Goal: Task Accomplishment & Management: Manage account settings

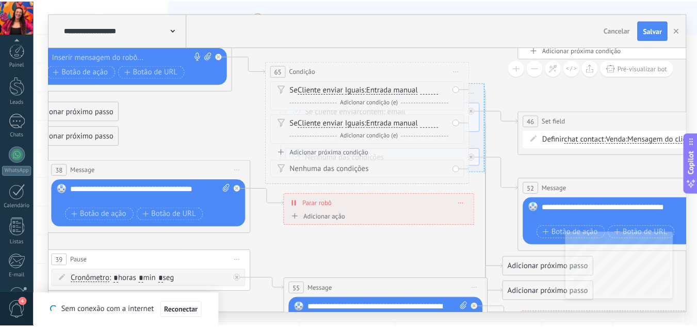
scroll to position [103, 0]
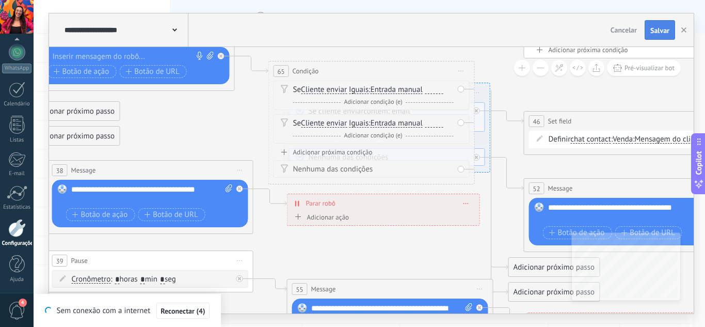
click at [652, 34] on span "Salvar" at bounding box center [659, 30] width 19 height 7
click at [682, 30] on icon "button" at bounding box center [683, 29] width 5 height 5
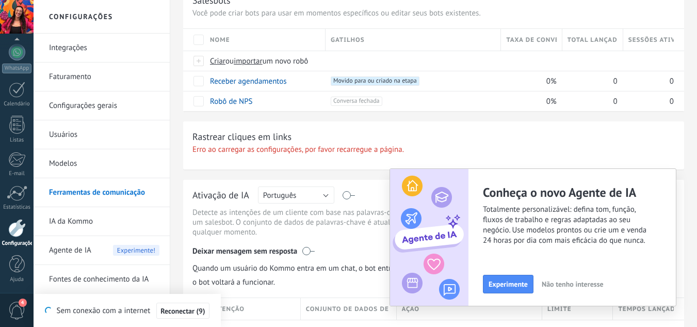
scroll to position [206, 0]
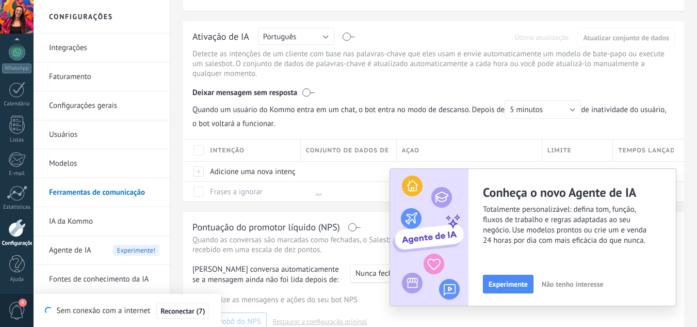
click at [91, 244] on span "Agente de IA" at bounding box center [70, 250] width 42 height 29
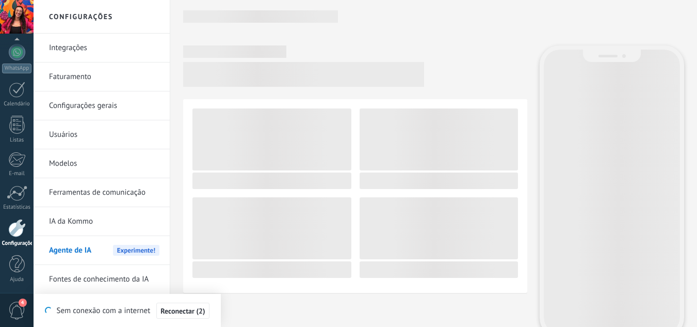
click at [192, 312] on span "Reconectar (2)" at bounding box center [183, 310] width 44 height 7
click at [192, 312] on span "Reconectar (1)" at bounding box center [177, 310] width 44 height 7
click at [205, 311] on span "Reconectar (9)" at bounding box center [183, 310] width 44 height 7
click at [22, 54] on div at bounding box center [17, 52] width 17 height 17
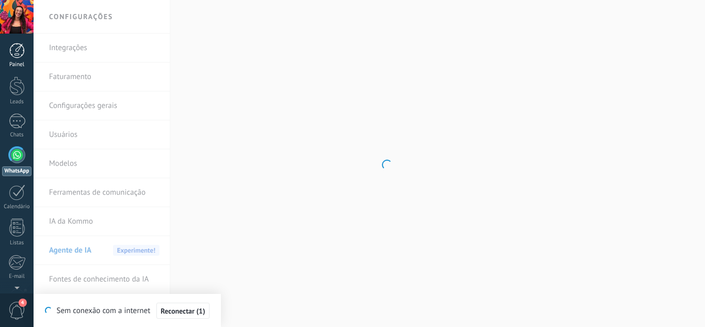
click at [19, 58] on link "Painel" at bounding box center [17, 55] width 34 height 25
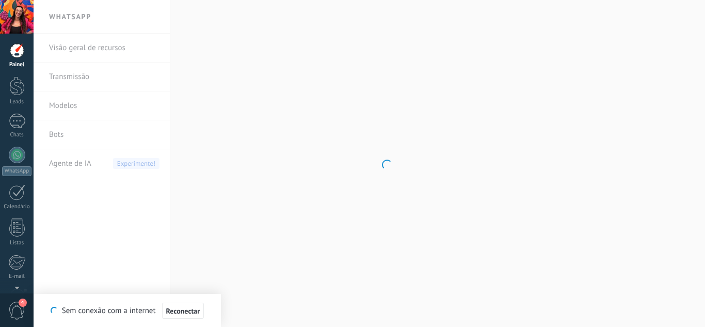
click at [79, 57] on body "© 2025 Todos direitos reservados | Termos de uso Fale Conosco [PERSON_NAME] ID …" at bounding box center [352, 163] width 705 height 327
click at [78, 52] on body "© 2025 Todos direitos reservados | Termos de uso Fale Conosco [PERSON_NAME] ID …" at bounding box center [352, 163] width 705 height 327
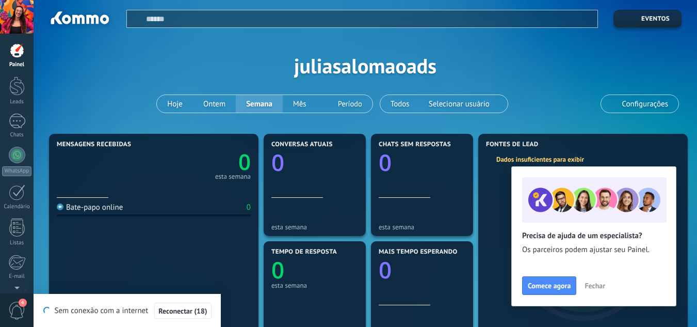
drag, startPoint x: 609, startPoint y: 282, endPoint x: 172, endPoint y: 148, distance: 457.2
click at [219, 176] on body "© 2025 Todos direitos reservados | Termos de uso Fale Conosco [PERSON_NAME] ID …" at bounding box center [348, 163] width 697 height 327
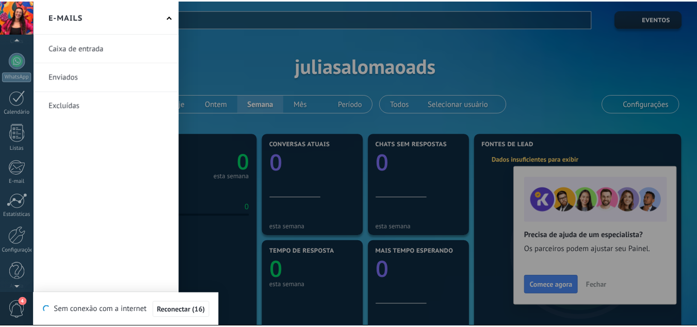
scroll to position [103, 0]
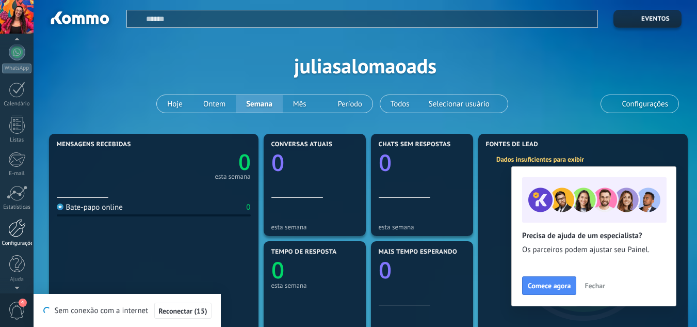
click at [18, 231] on div at bounding box center [17, 228] width 18 height 18
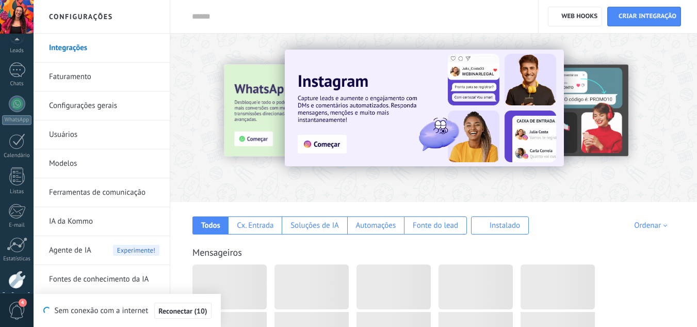
scroll to position [103, 0]
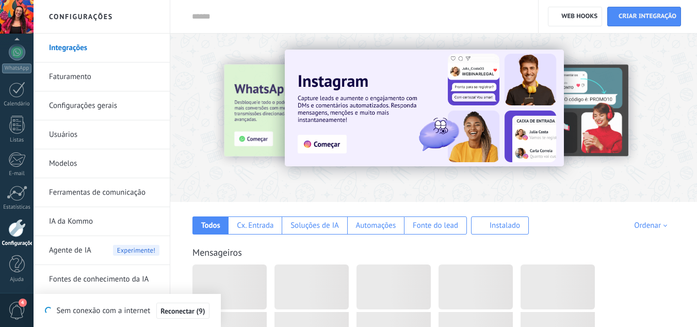
click at [90, 225] on link "IA da Kommo" at bounding box center [104, 221] width 110 height 29
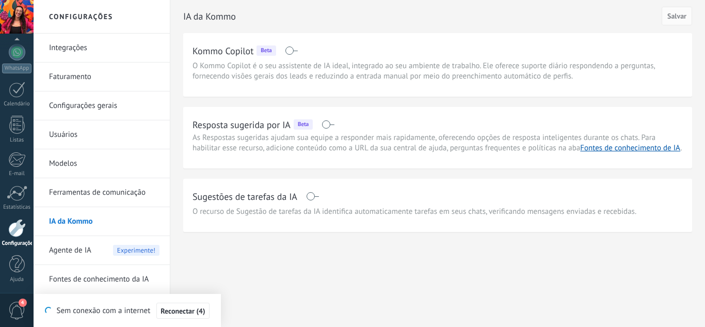
click at [76, 250] on span "Agente de IA" at bounding box center [70, 250] width 42 height 29
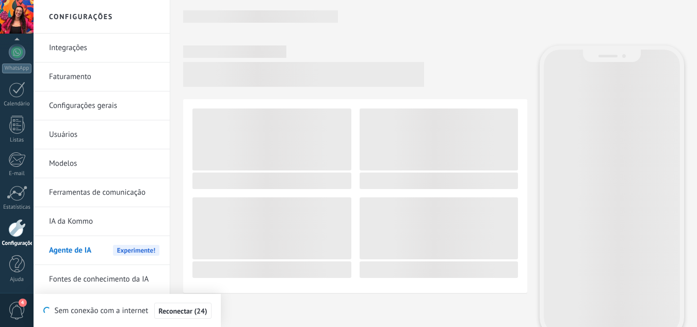
click at [83, 189] on link "Ferramentas de comunicação" at bounding box center [104, 192] width 110 height 29
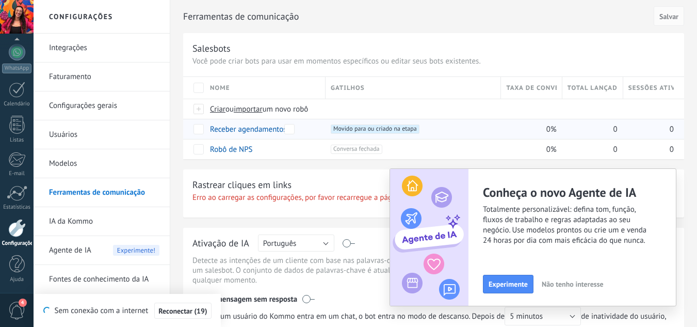
click at [263, 128] on link "Receber agendamentos" at bounding box center [248, 129] width 77 height 10
